Goal: Task Accomplishment & Management: Complete application form

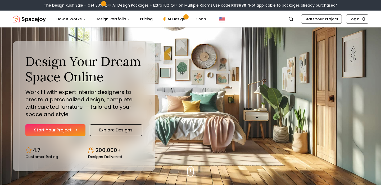
click at [63, 132] on link "Start Your Project" at bounding box center [55, 131] width 60 height 12
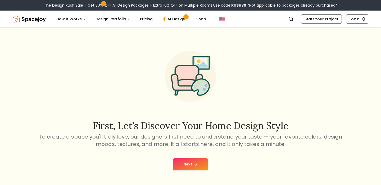
click at [191, 164] on button "Next" at bounding box center [190, 165] width 35 height 12
